Goal: Task Accomplishment & Management: Manage account settings

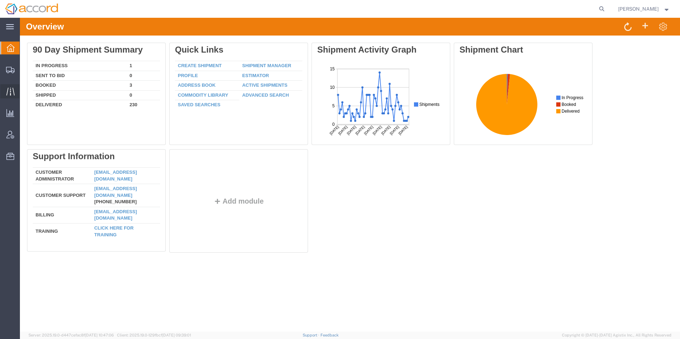
click at [11, 92] on icon at bounding box center [10, 91] width 8 height 8
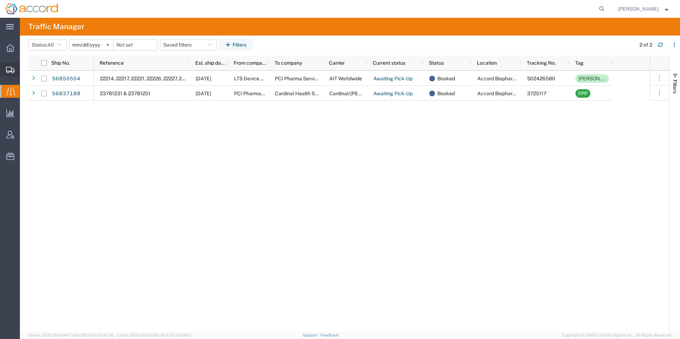
click at [9, 72] on icon at bounding box center [10, 70] width 9 height 6
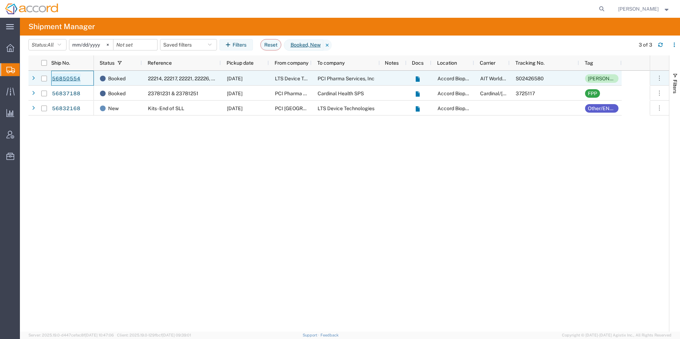
click at [63, 75] on link "56850554" at bounding box center [66, 78] width 29 height 11
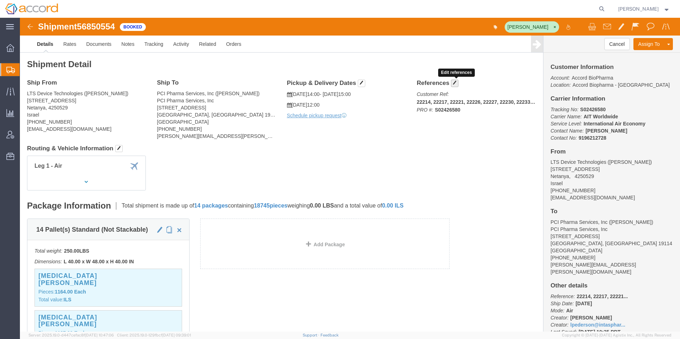
click span "button"
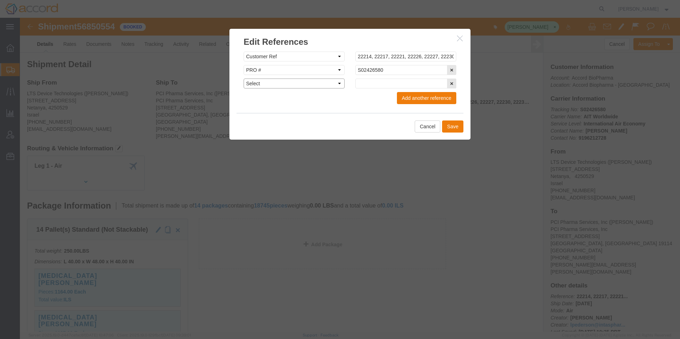
click select "Select Account Type Activity ID Airline Appointment Number ASN Batch Request # …"
select select "MAWB"
click select "Select Account Type Activity ID Airline Appointment Number ASN Batch Request # …"
drag, startPoint x: 351, startPoint y: 62, endPoint x: 349, endPoint y: 68, distance: 6.4
click input "text"
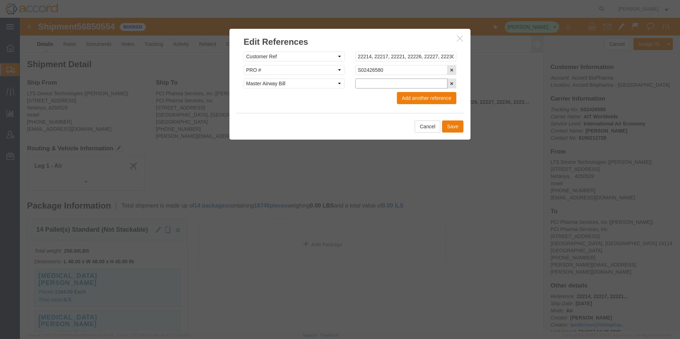
paste input "016-81848336"
type input "016-81848336"
click button "Save"
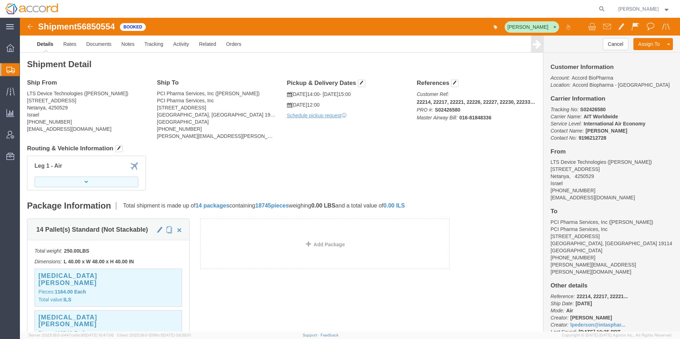
click button "button"
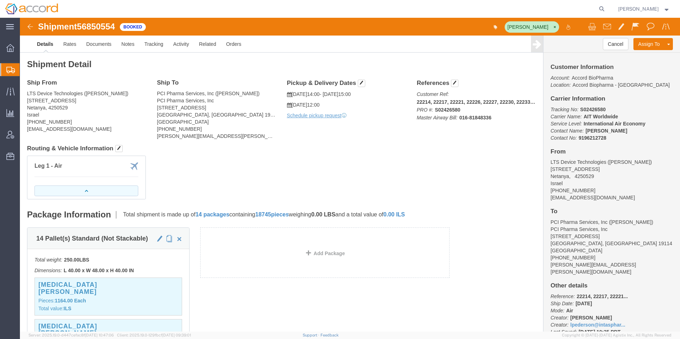
click button "button"
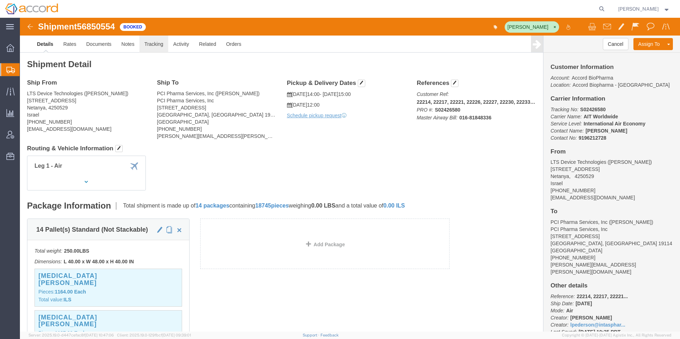
click link "Tracking"
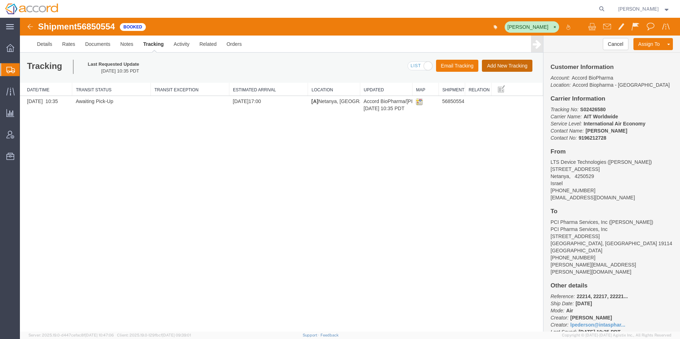
click at [494, 66] on button "Add New Tracking" at bounding box center [507, 66] width 51 height 12
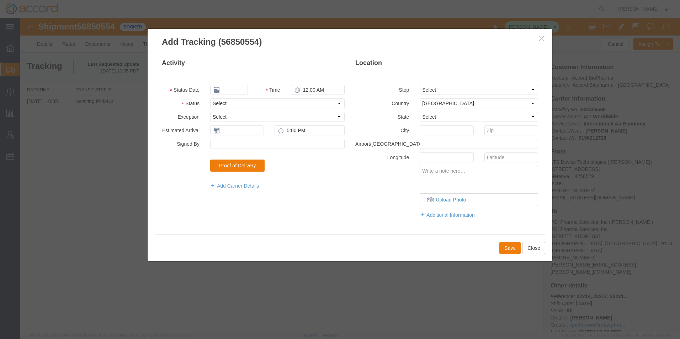
type input "[DATE]"
type input "10:00 AM"
click at [229, 106] on select "Select Arrival Notice Available Arrival Notice Imported Arrive at Delivery Loca…" at bounding box center [277, 104] width 134 height 10
select select "PICKEDUP"
click at [210, 99] on select "Select Arrival Notice Available Arrival Notice Imported Arrive at Delivery Loca…" at bounding box center [277, 104] width 134 height 10
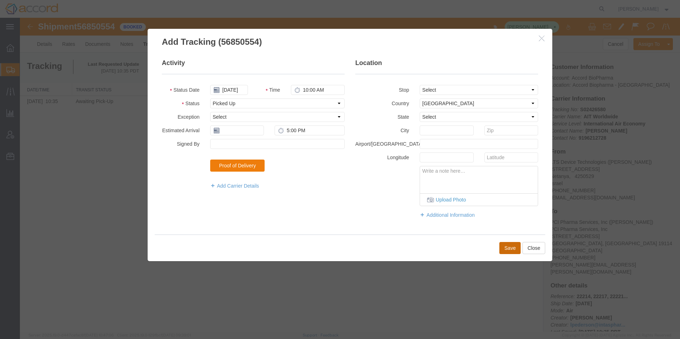
click at [505, 247] on button "Save" at bounding box center [509, 248] width 21 height 12
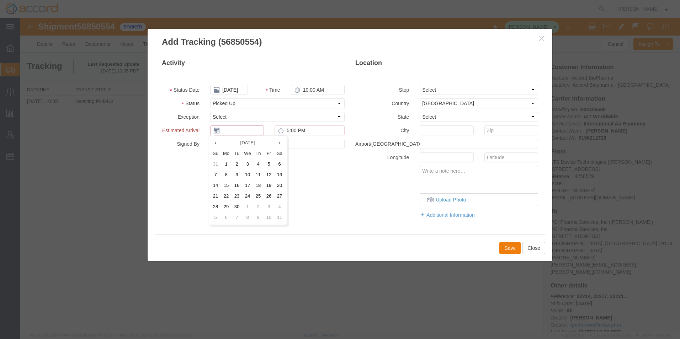
click at [241, 129] on input "text" at bounding box center [237, 131] width 54 height 10
click at [236, 195] on td "23" at bounding box center [237, 196] width 11 height 11
type input "[DATE]"
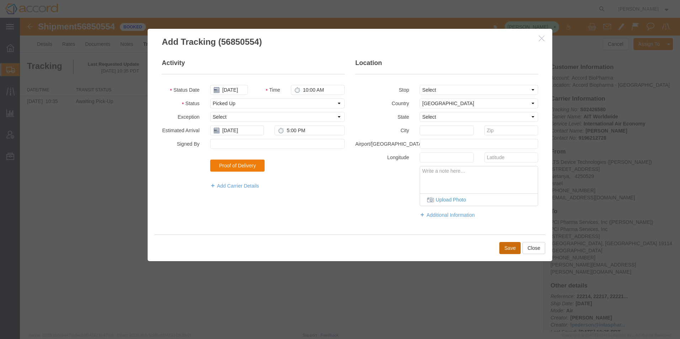
click at [508, 250] on button "Save" at bounding box center [509, 248] width 21 height 12
